Goal: Find specific page/section: Find specific page/section

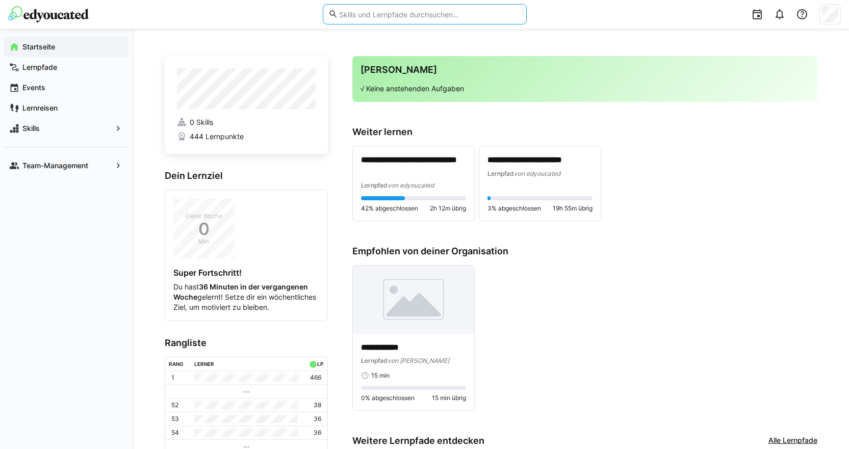
click at [356, 18] on input "text" at bounding box center [429, 14] width 183 height 9
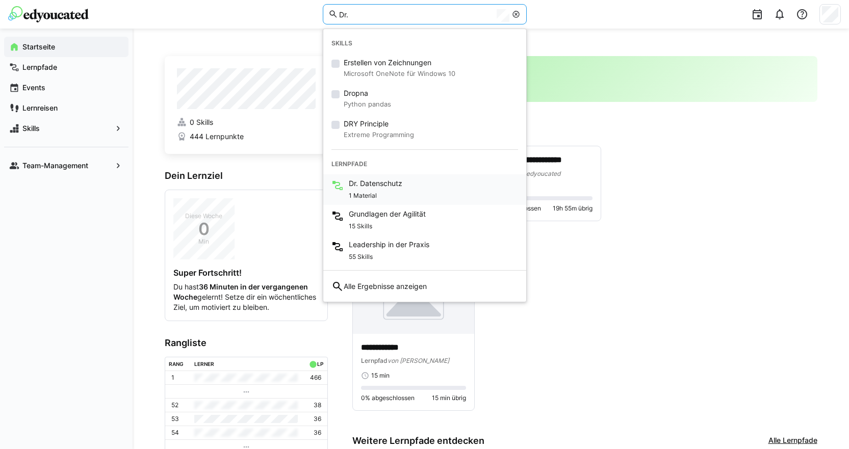
type input "Dr."
click at [385, 181] on span "Dr. Datenschutz" at bounding box center [376, 183] width 54 height 10
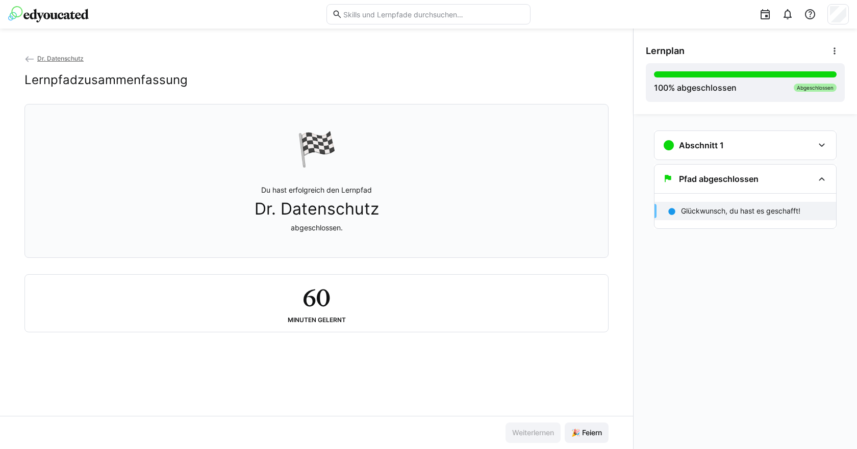
click at [31, 15] on img at bounding box center [48, 14] width 81 height 16
